Goal: Navigation & Orientation: Go to known website

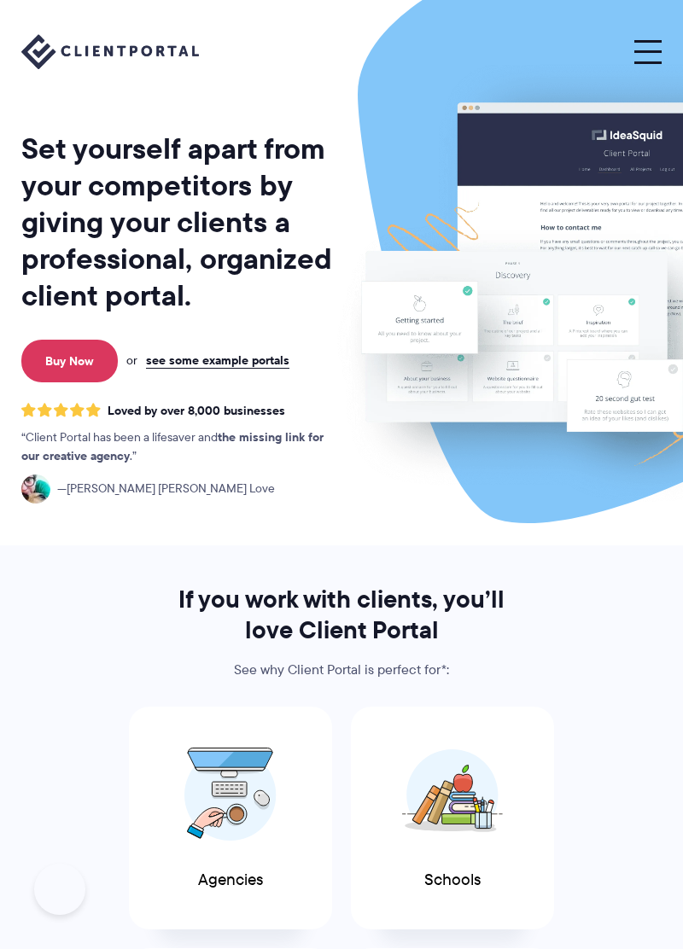
click at [649, 50] on span at bounding box center [647, 51] width 27 height 3
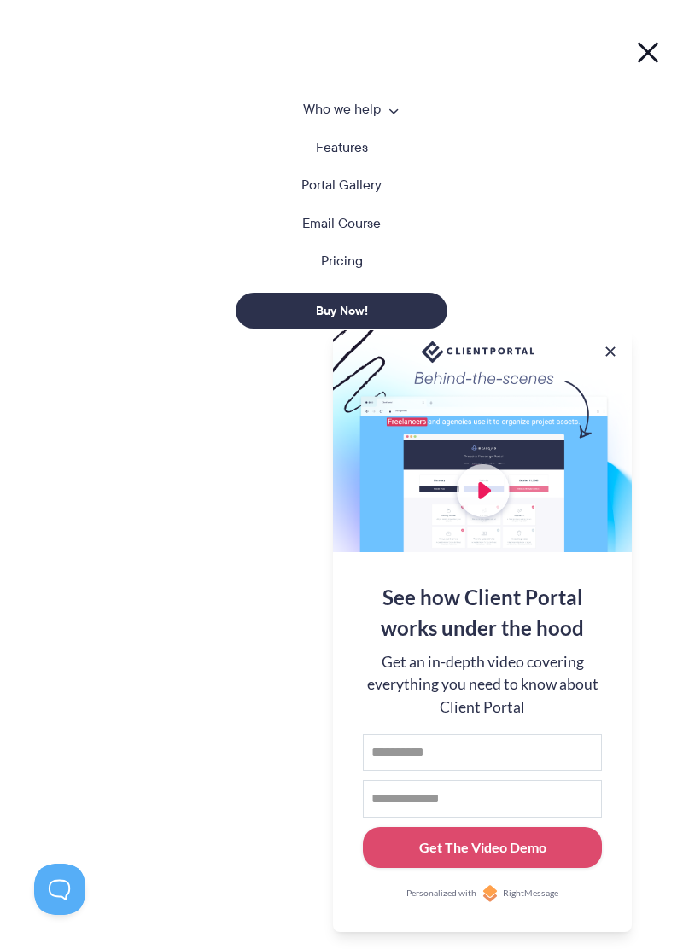
click at [652, 51] on span at bounding box center [647, 51] width 27 height 3
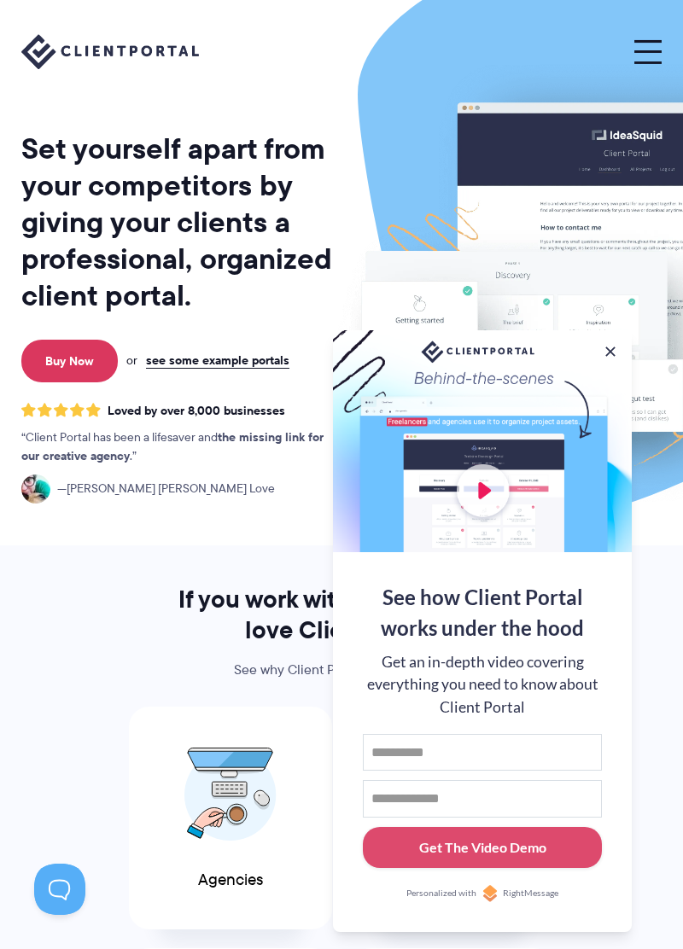
click at [609, 343] on button at bounding box center [610, 351] width 17 height 17
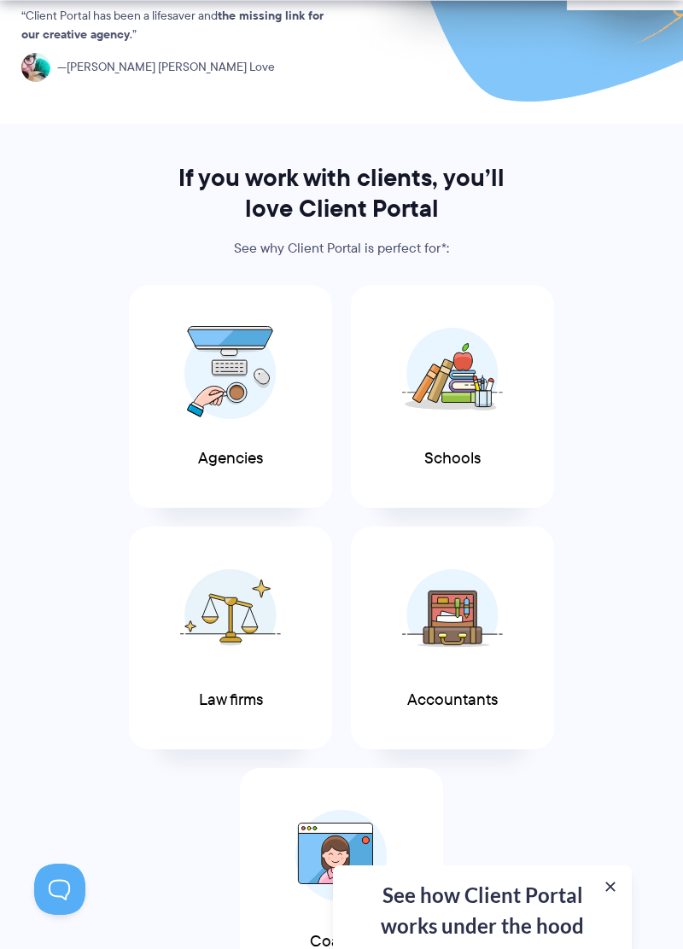
scroll to position [424, 0]
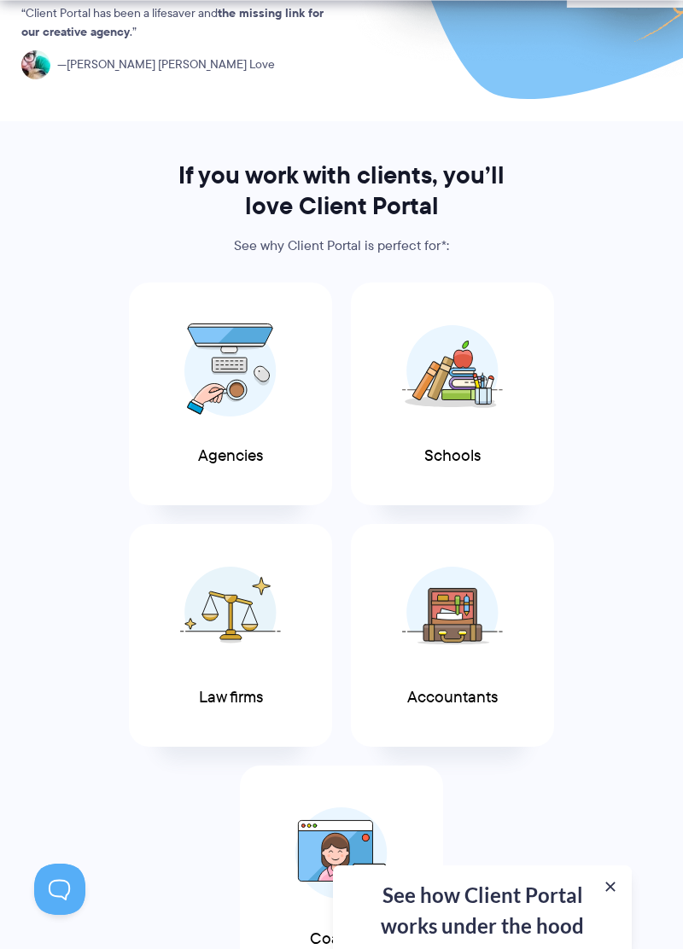
click at [609, 948] on div "See how Client Portal works under the hood Get an in-depth video covering every…" at bounding box center [482, 907] width 299 height 84
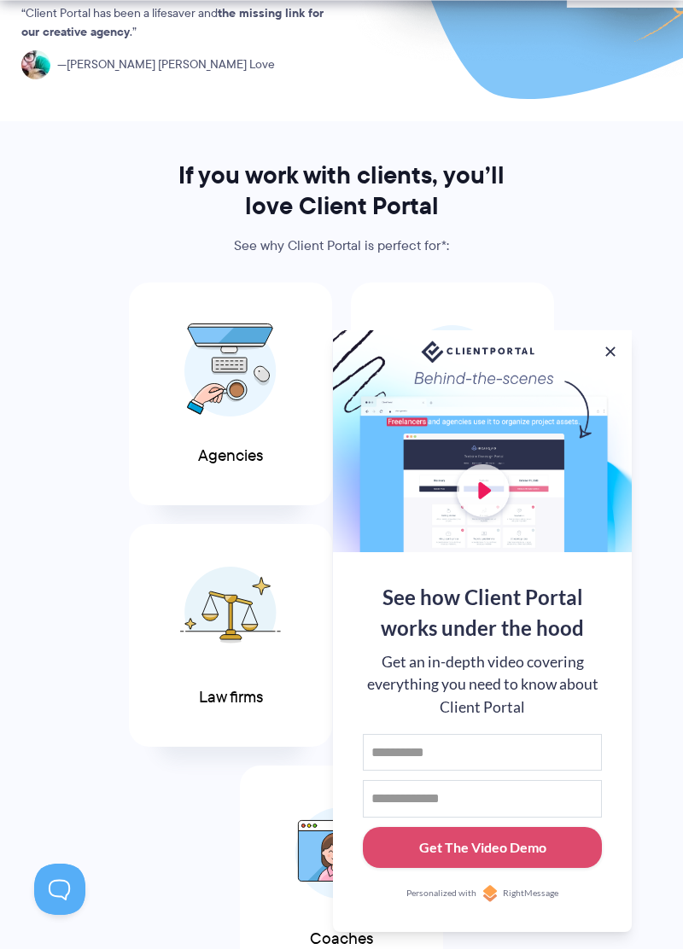
click at [602, 360] on button at bounding box center [610, 351] width 17 height 17
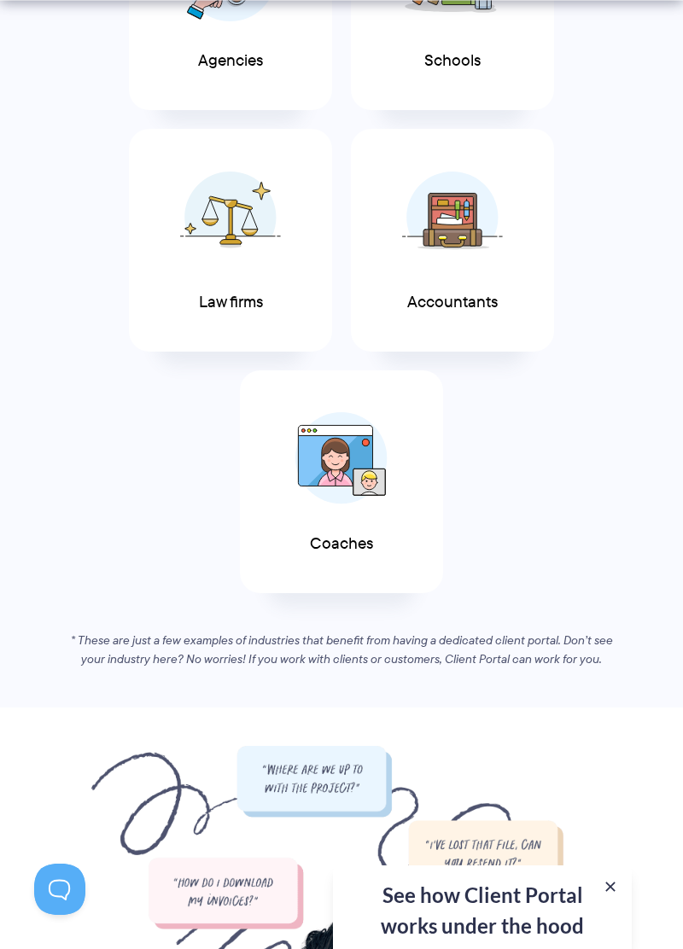
scroll to position [823, 0]
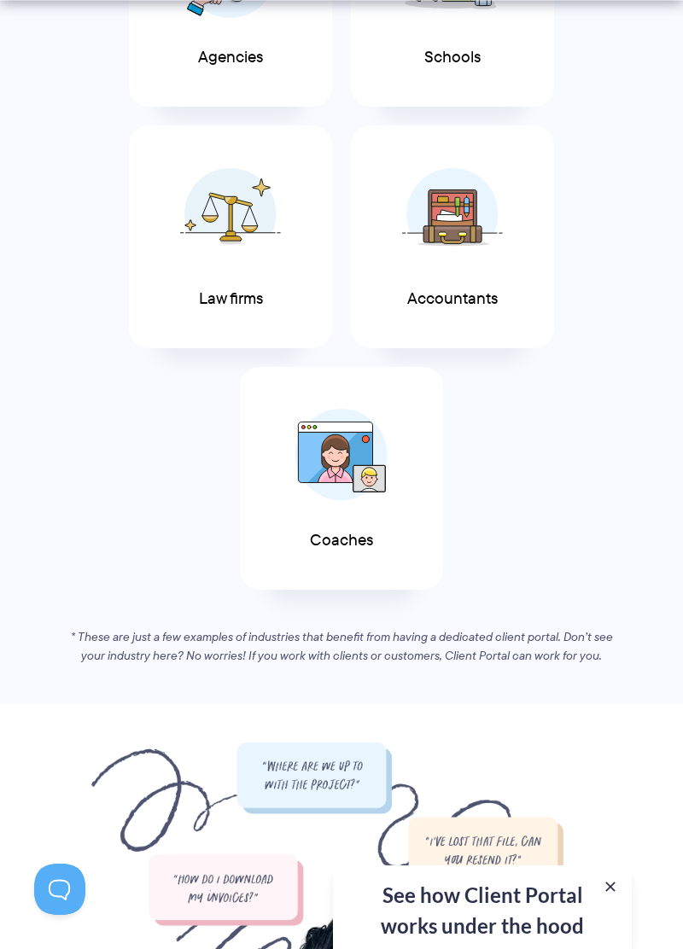
click at [440, 230] on img at bounding box center [452, 213] width 101 height 93
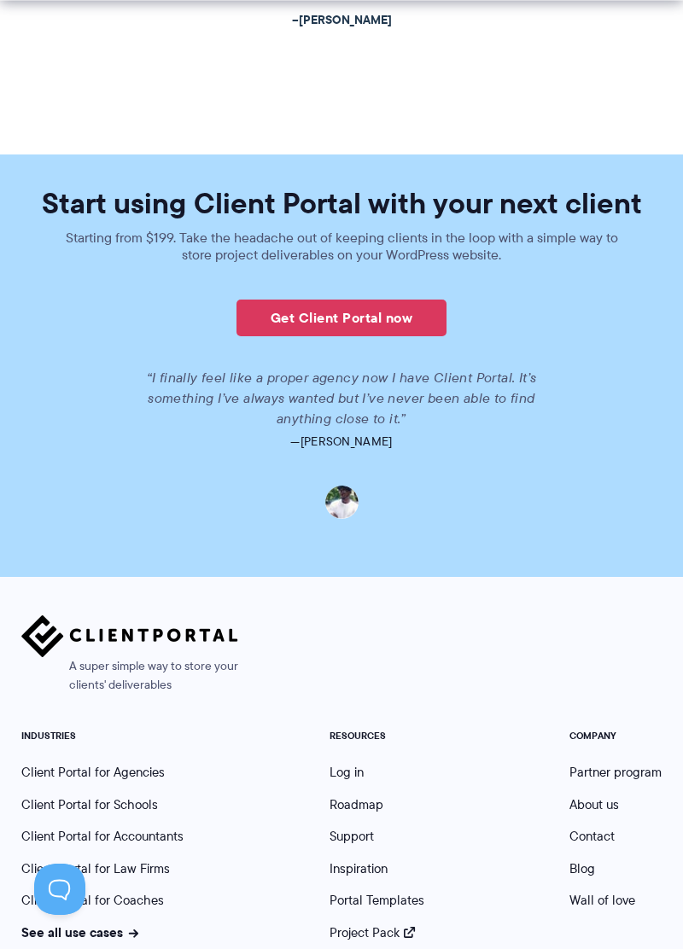
scroll to position [4029, 0]
click at [348, 771] on link "Log in" at bounding box center [346, 771] width 34 height 19
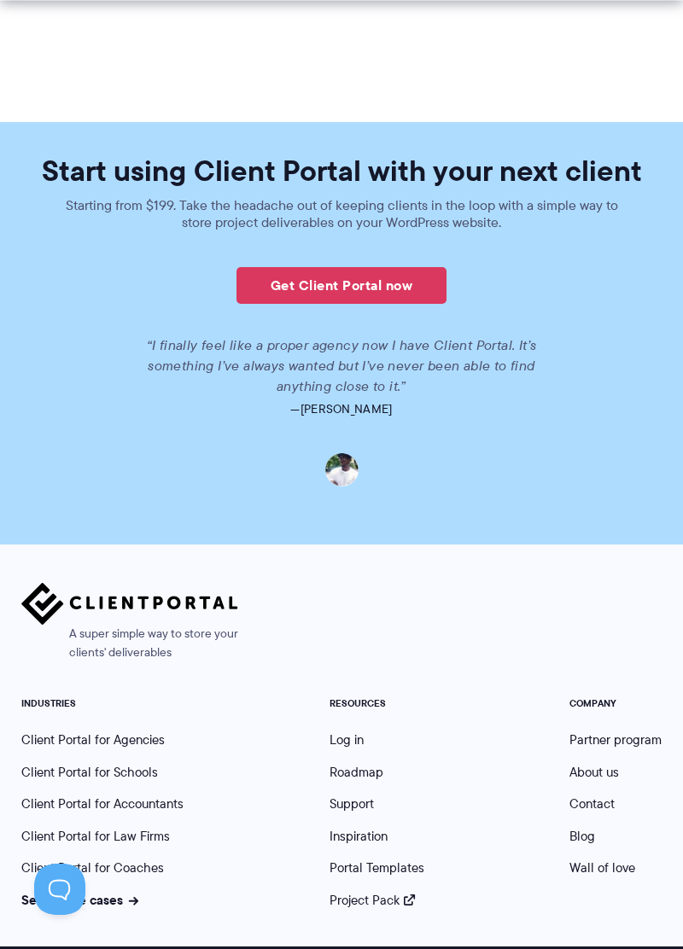
scroll to position [4104, 0]
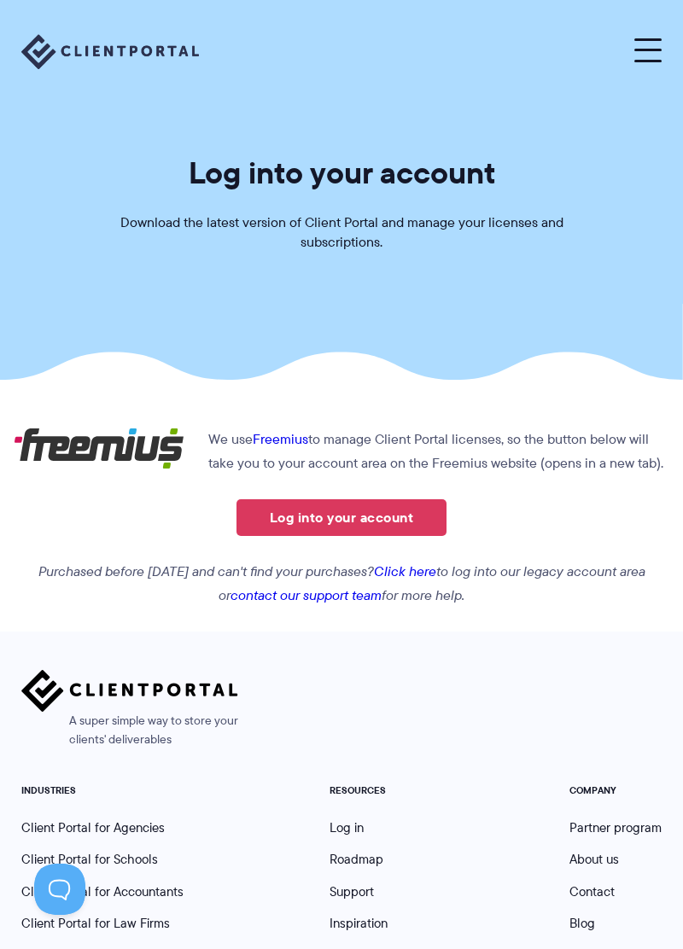
click at [331, 523] on link "Log into your account" at bounding box center [341, 517] width 210 height 37
